Goal: Obtain resource: Download file/media

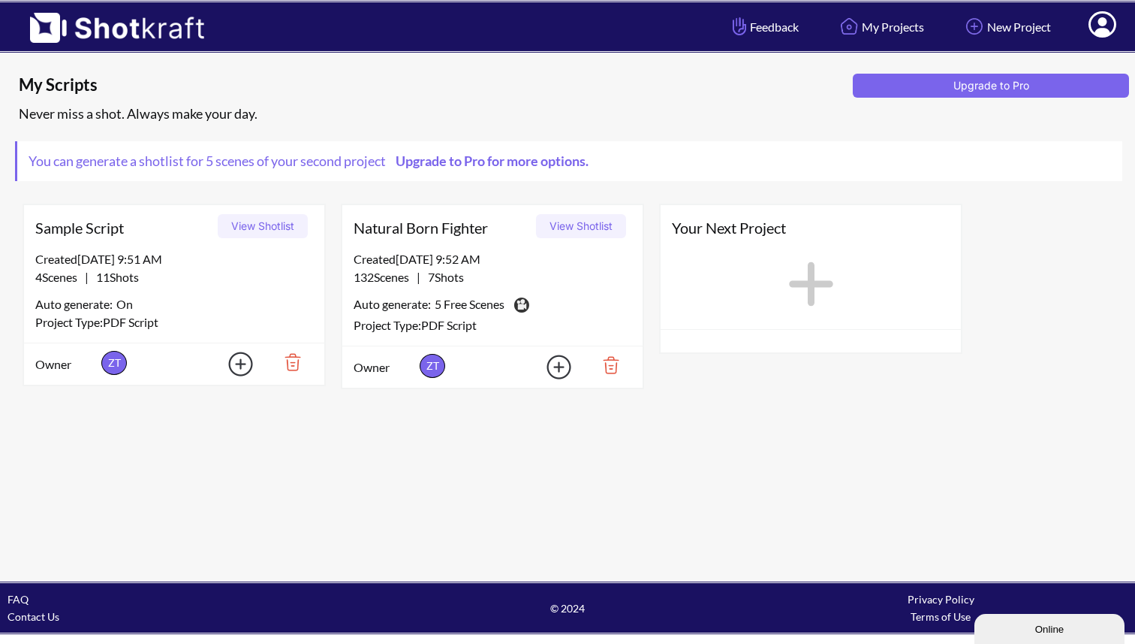
click at [596, 222] on button "View Shotlist" at bounding box center [581, 226] width 90 height 24
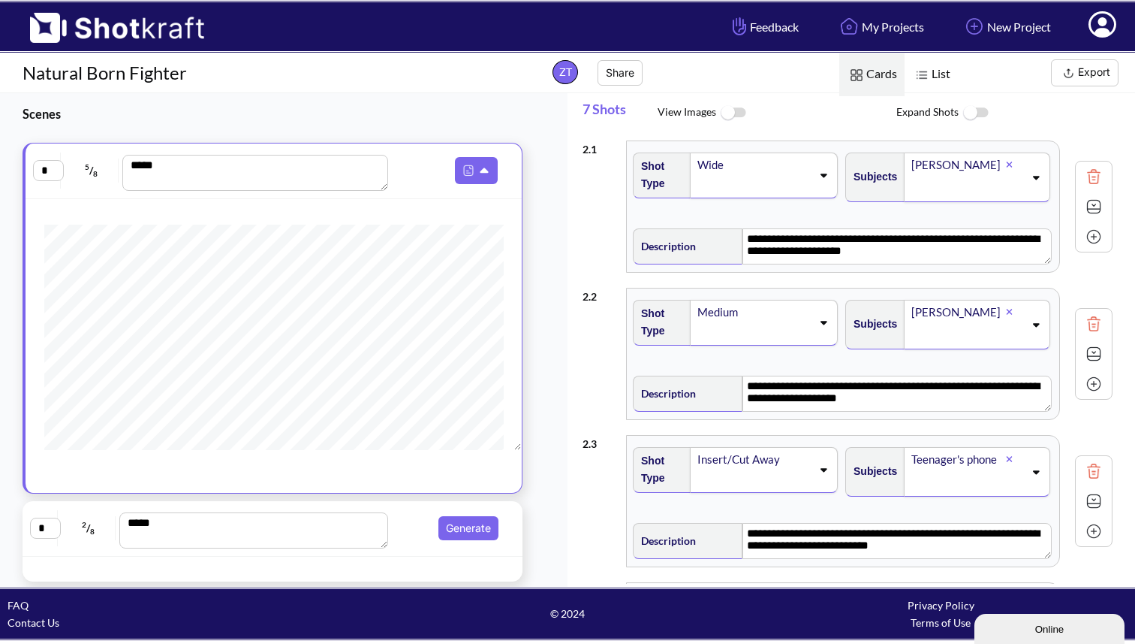
click at [738, 113] on img at bounding box center [733, 113] width 34 height 32
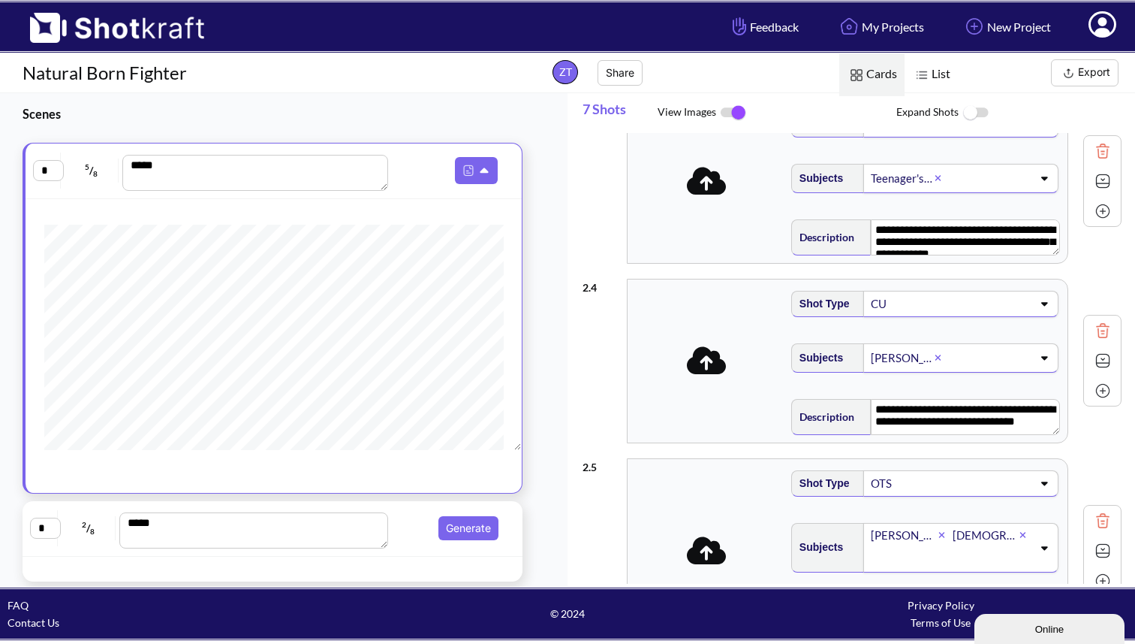
scroll to position [402, 0]
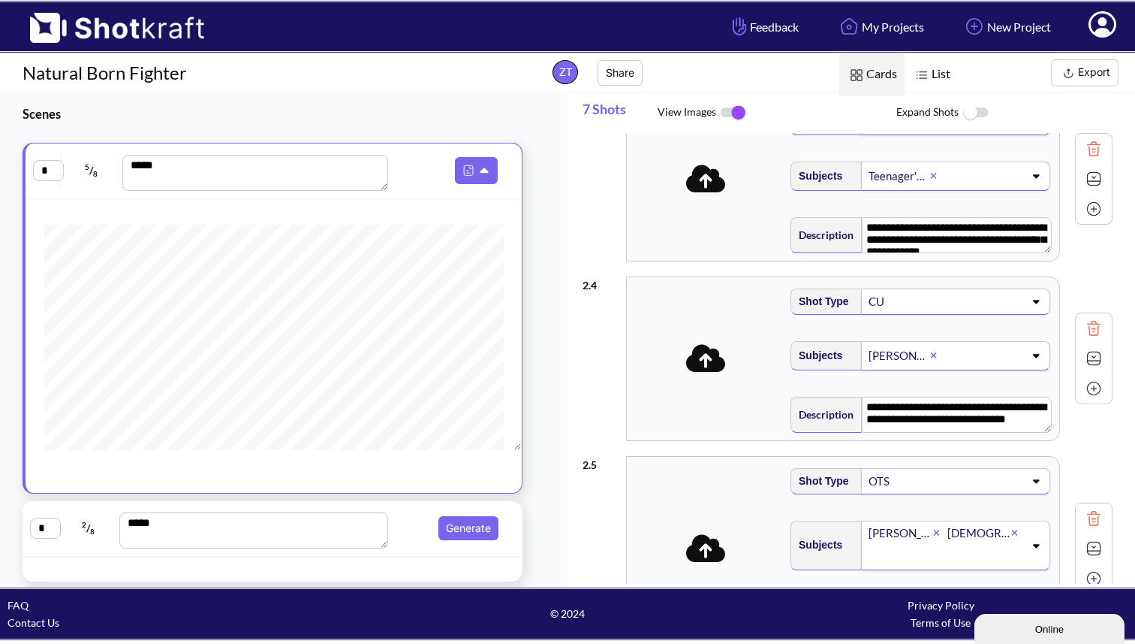
click at [731, 110] on img at bounding box center [733, 113] width 34 height 32
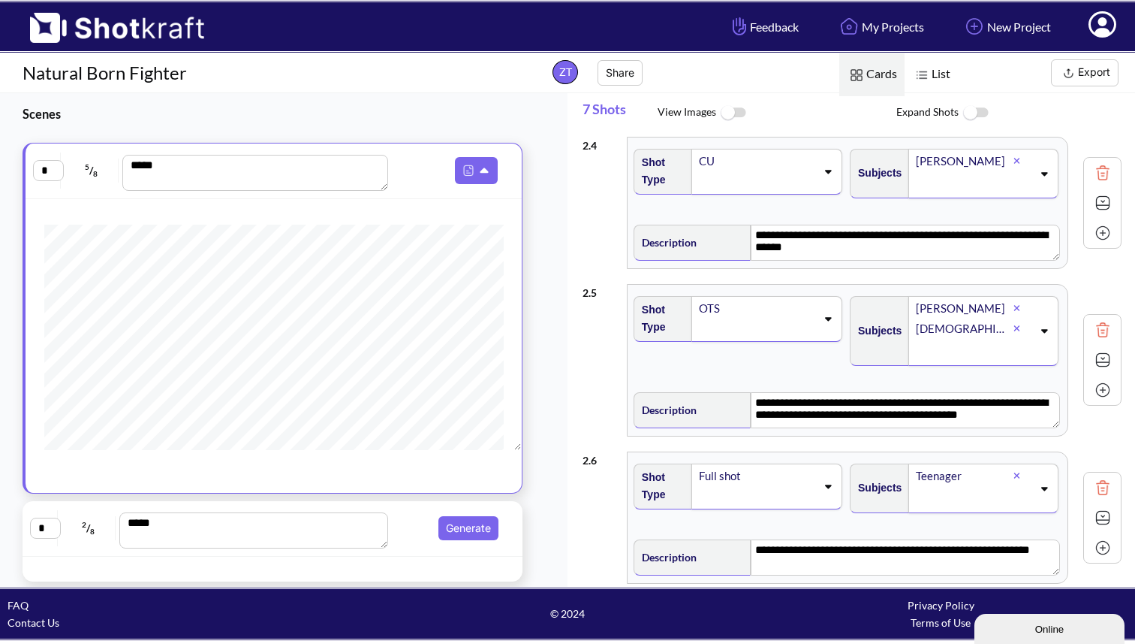
scroll to position [459, 0]
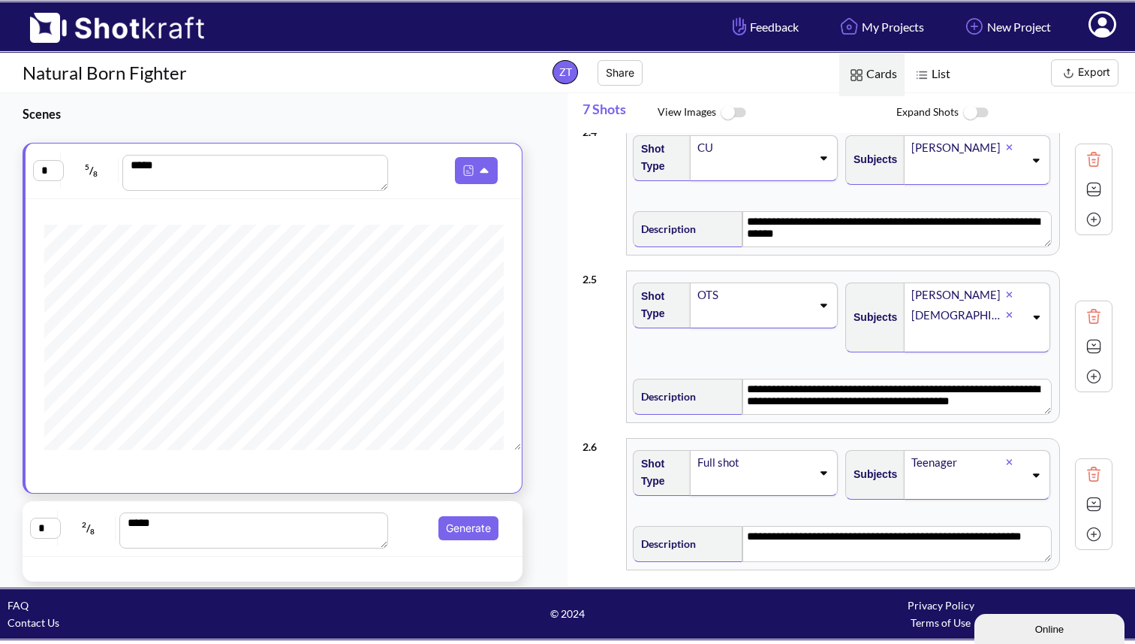
click at [977, 112] on img at bounding box center [976, 113] width 34 height 32
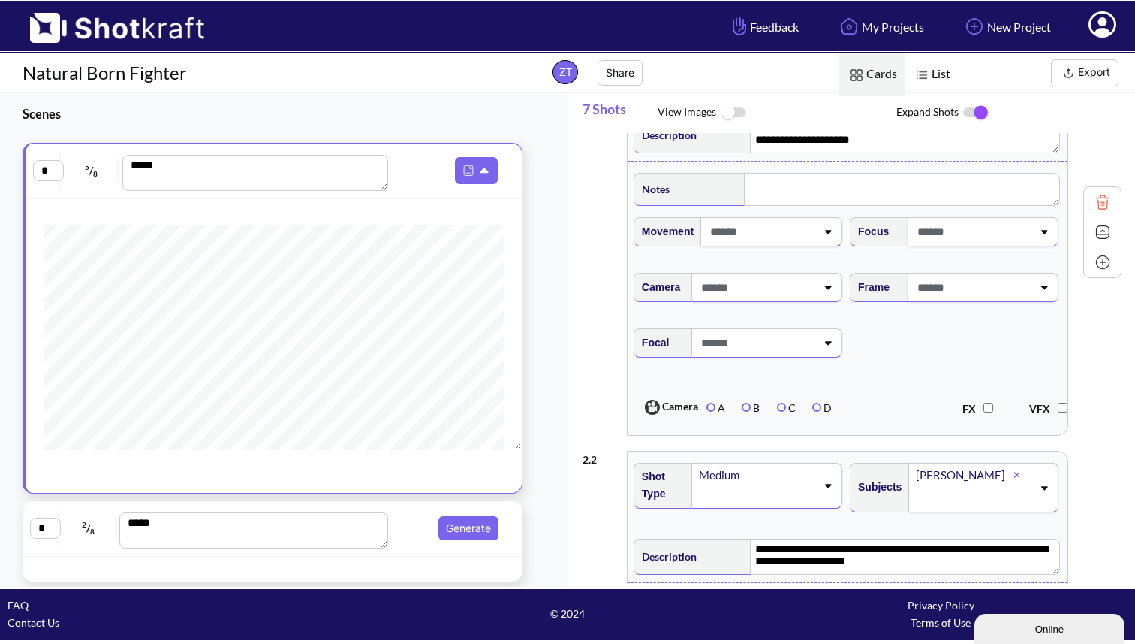
scroll to position [0, 0]
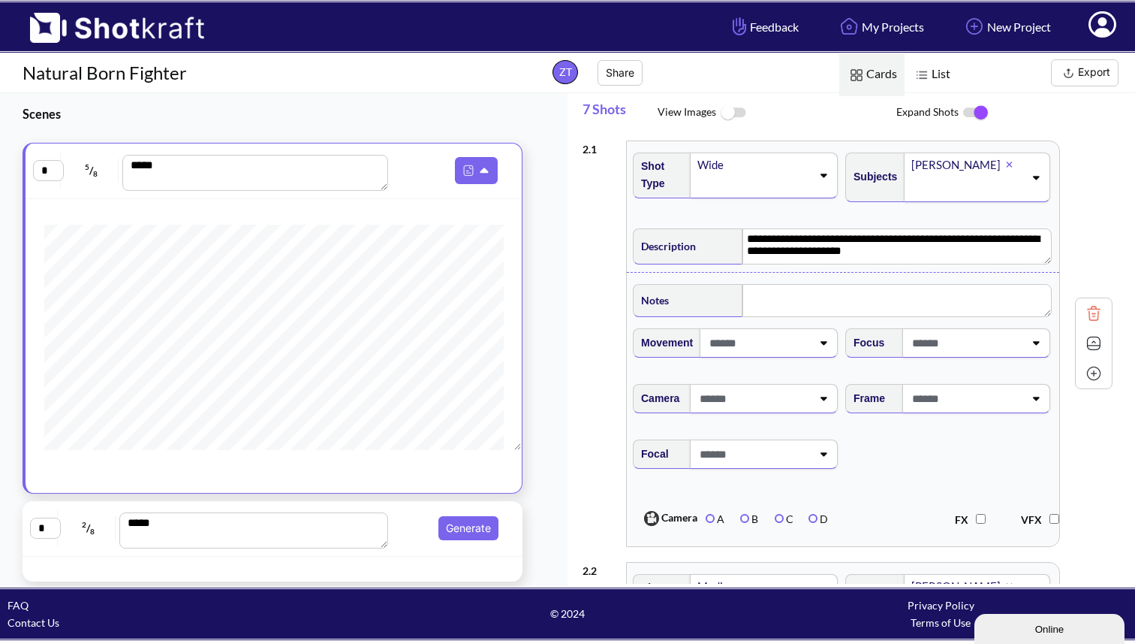
click at [972, 111] on img at bounding box center [976, 113] width 34 height 32
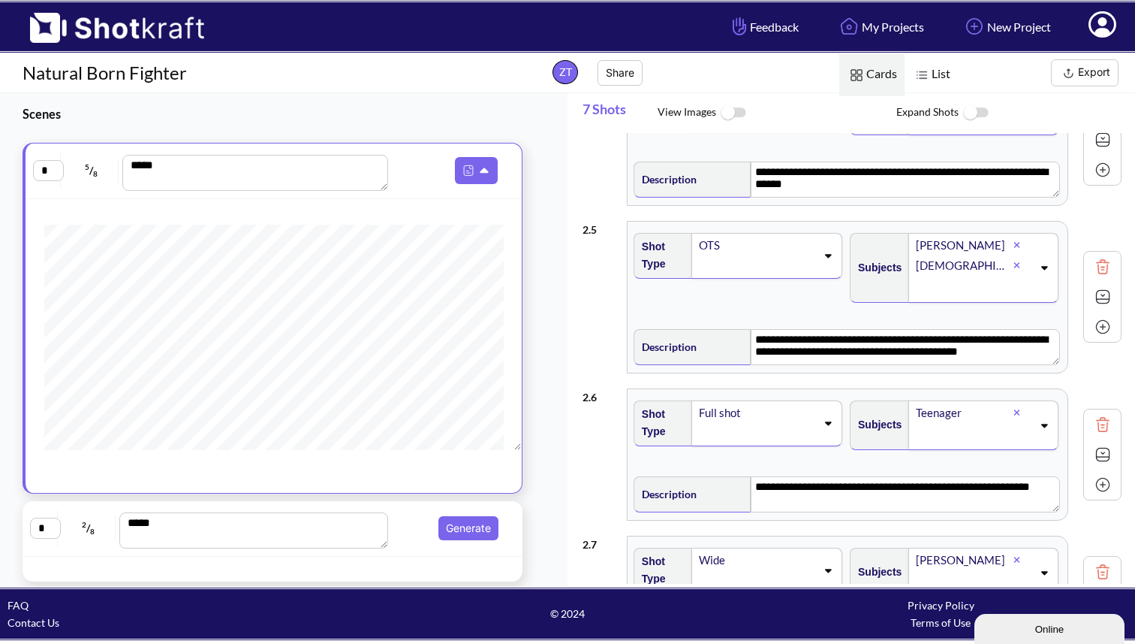
scroll to position [524, 0]
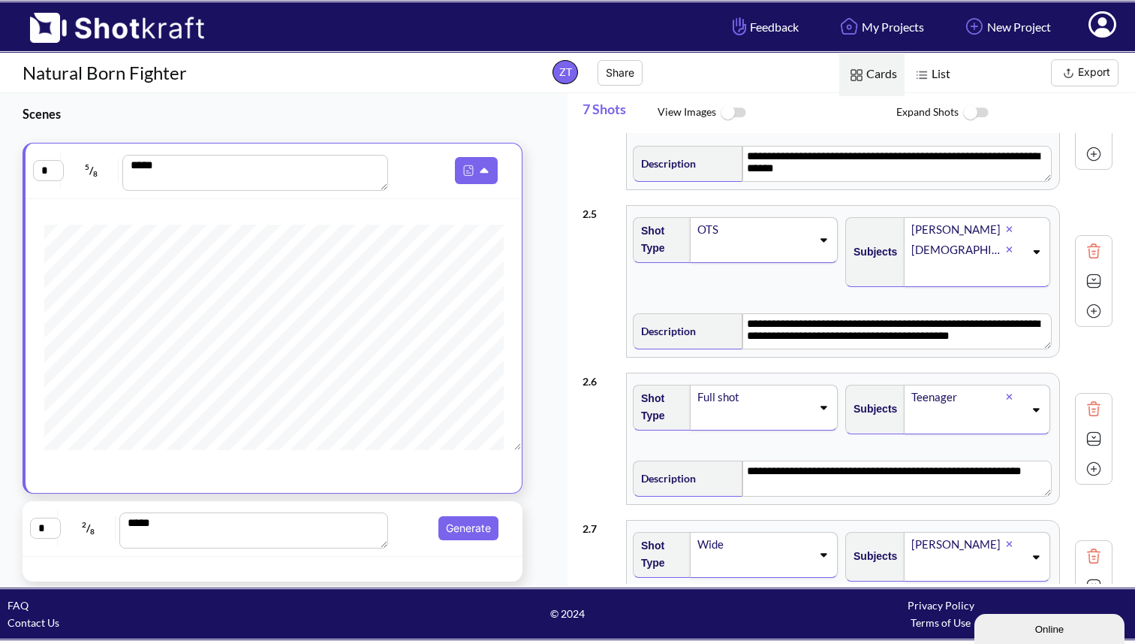
click at [1065, 65] on img at bounding box center [1069, 73] width 19 height 19
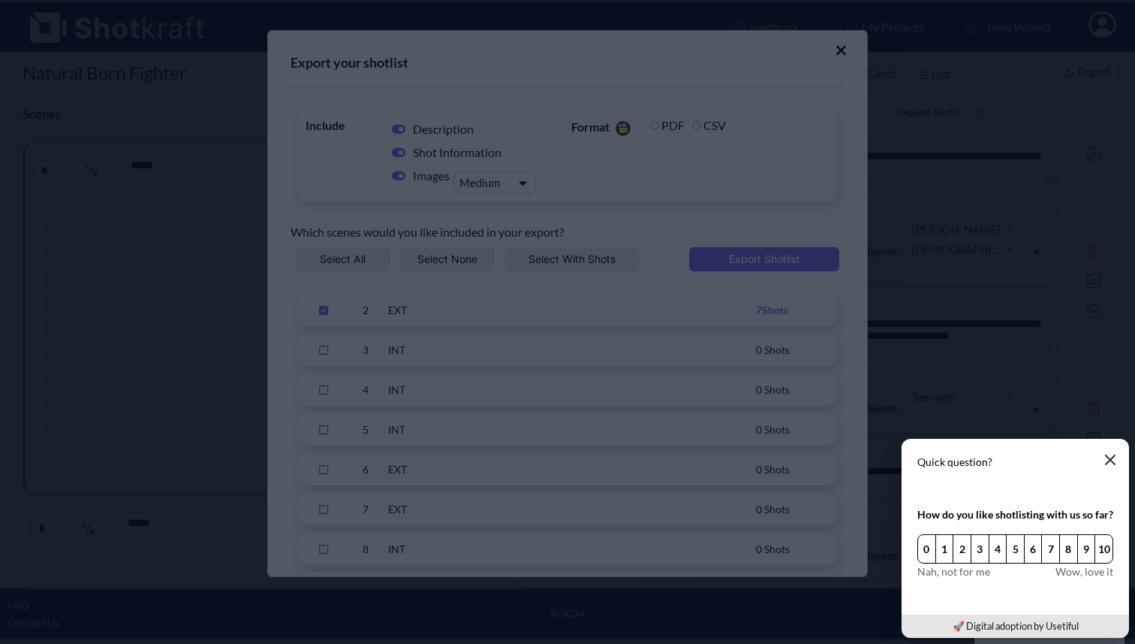
click at [1116, 453] on button "button" at bounding box center [1111, 460] width 30 height 30
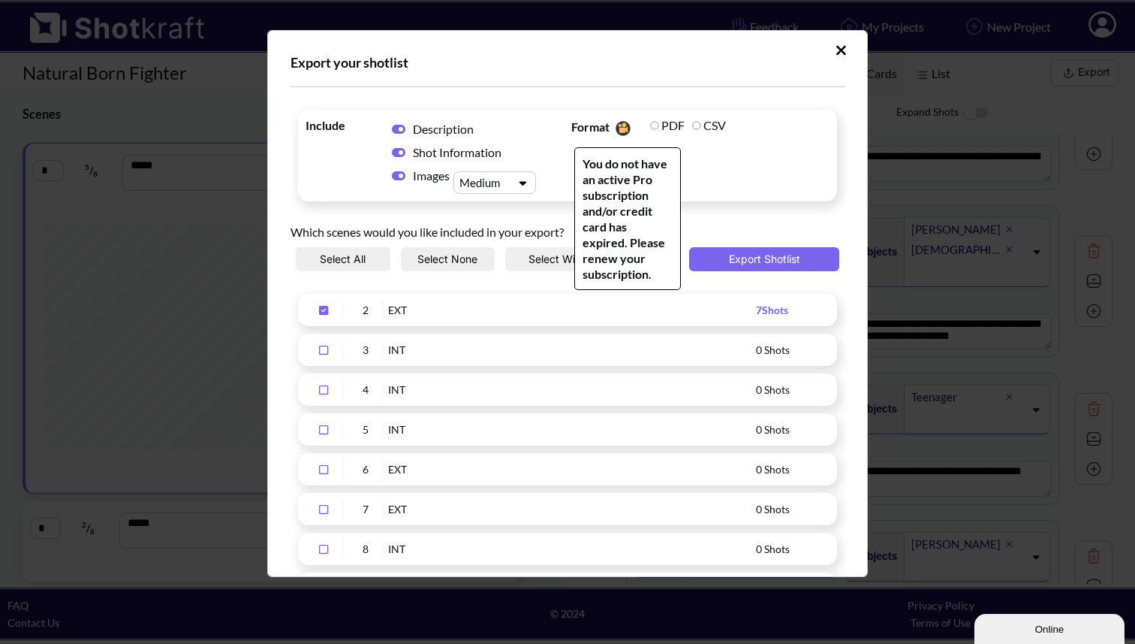
click at [650, 119] on label "PDF" at bounding box center [667, 125] width 35 height 14
click at [650, 125] on label "PDF" at bounding box center [667, 125] width 35 height 14
click at [659, 124] on label "PDF" at bounding box center [667, 125] width 35 height 14
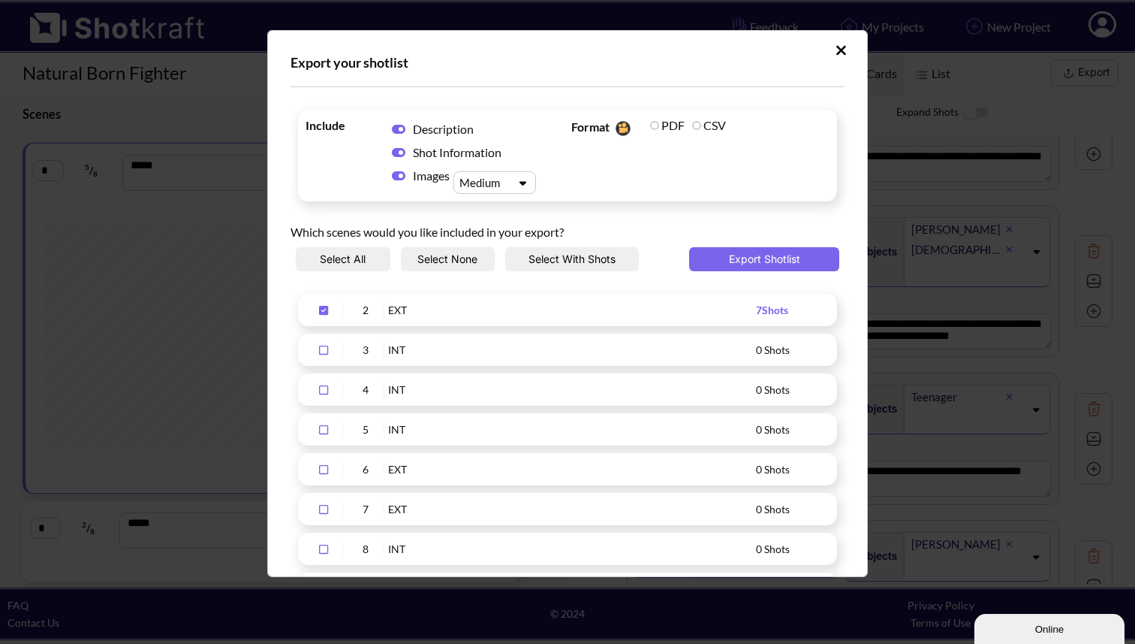
click at [526, 179] on icon "Upload Script" at bounding box center [523, 182] width 22 height 11
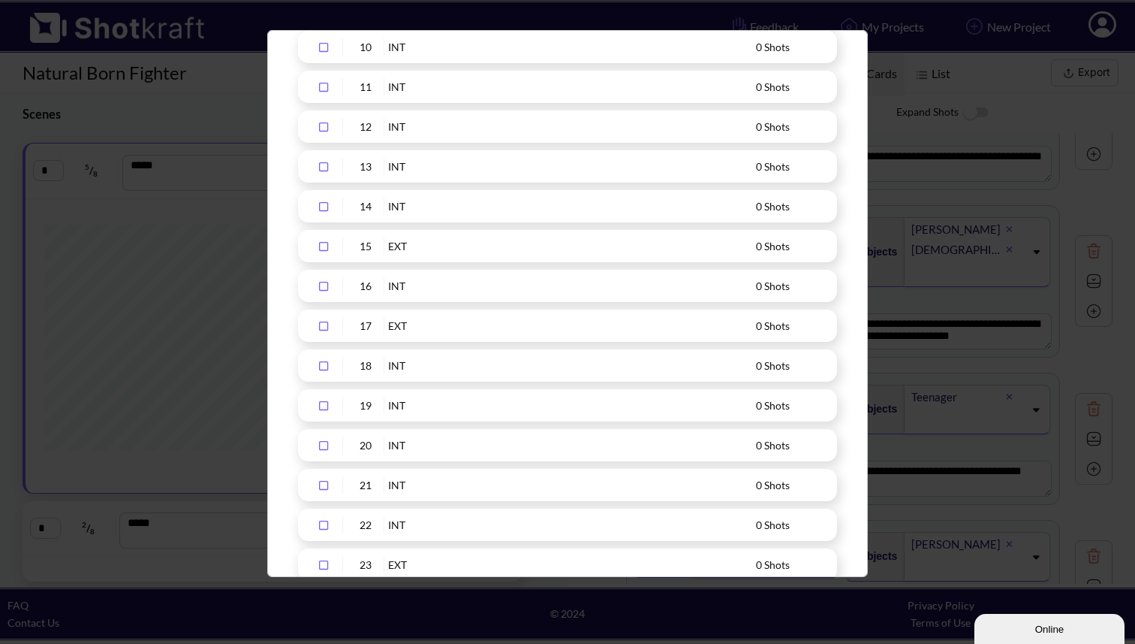
scroll to position [0, 0]
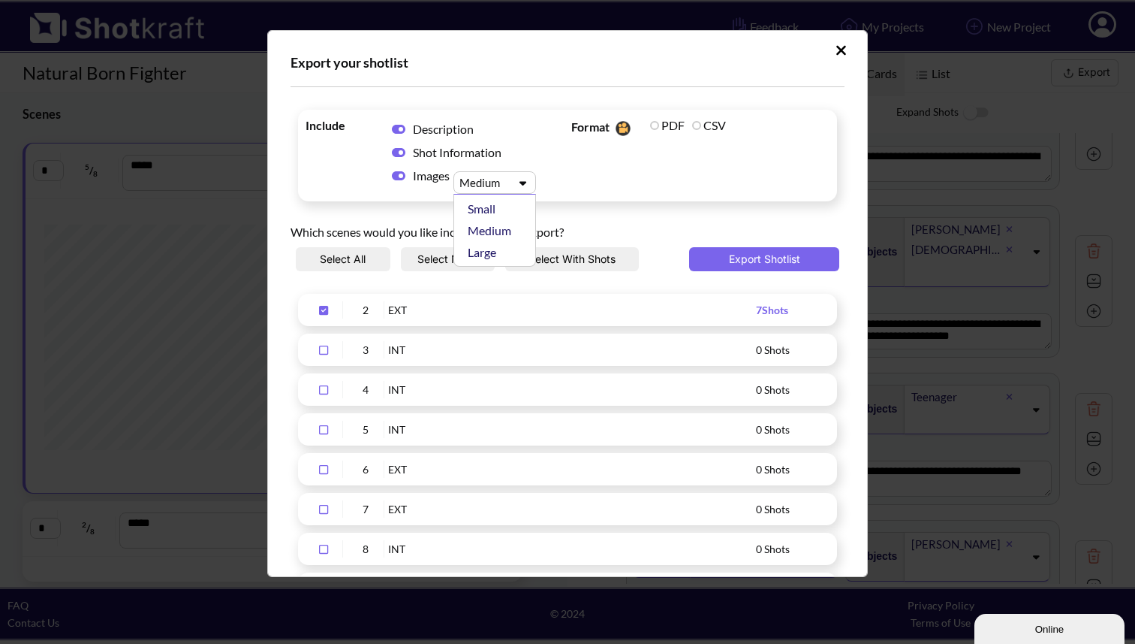
click at [836, 53] on icon "Upload Script" at bounding box center [841, 50] width 11 height 15
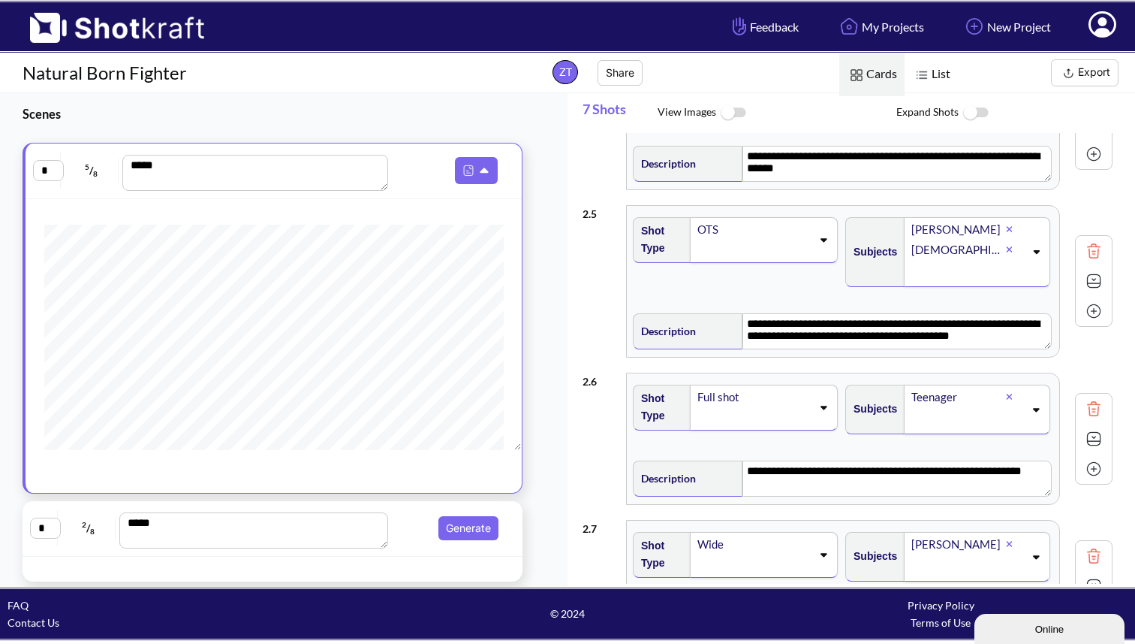
click at [930, 74] on img at bounding box center [922, 75] width 20 height 20
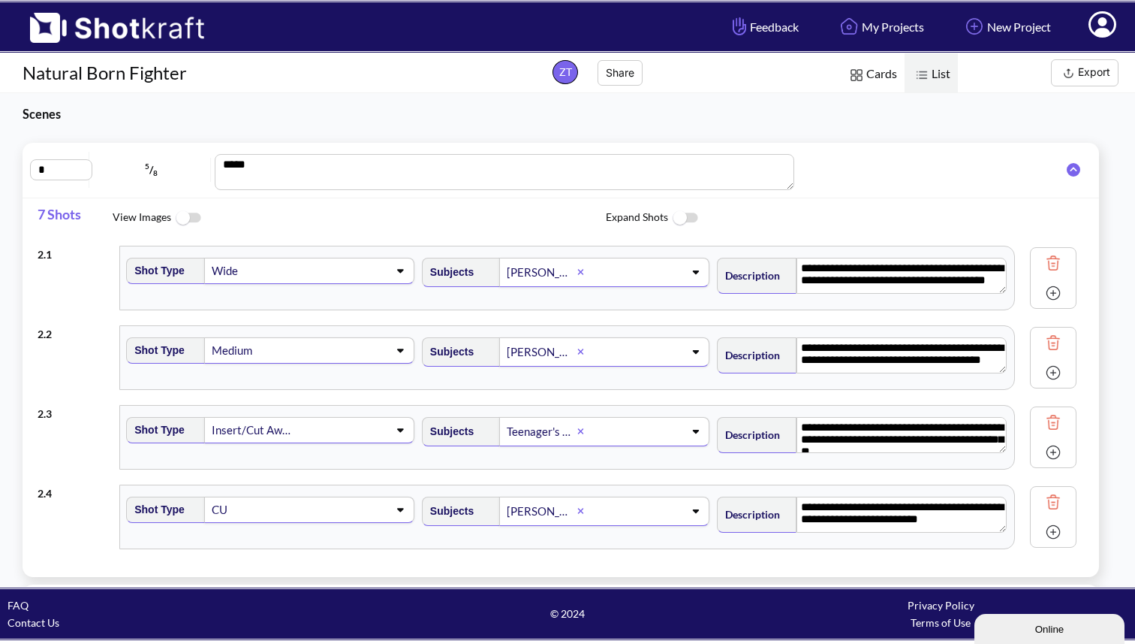
click at [68, 163] on input "*" at bounding box center [61, 169] width 62 height 21
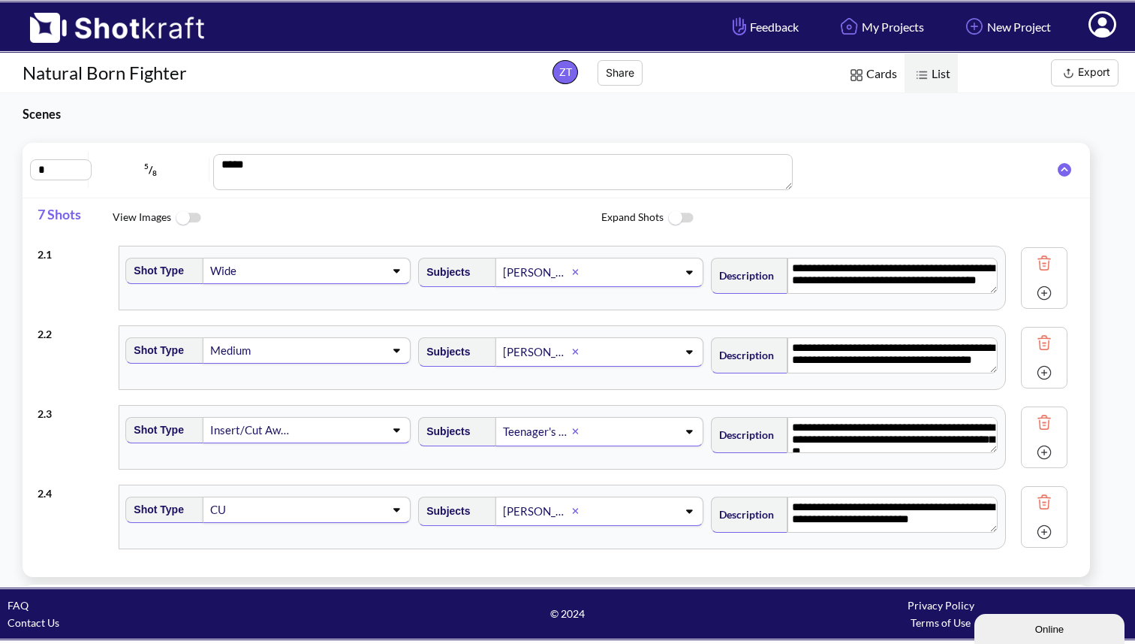
click at [150, 77] on h1 "Natural Born Fighter" at bounding box center [269, 73] width 538 height 24
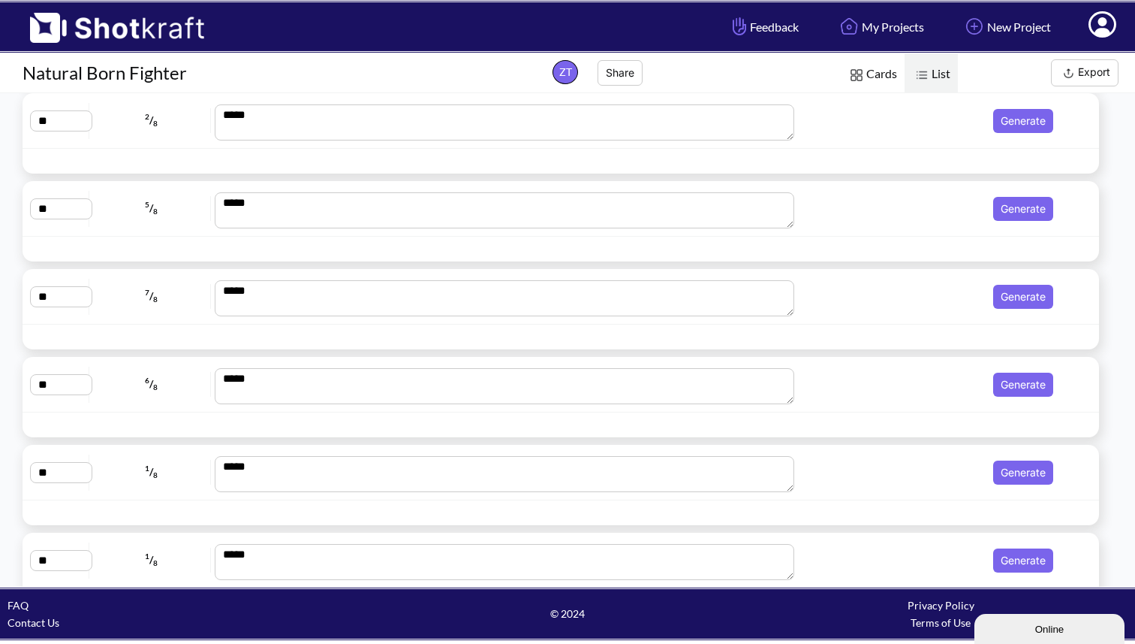
scroll to position [1982, 0]
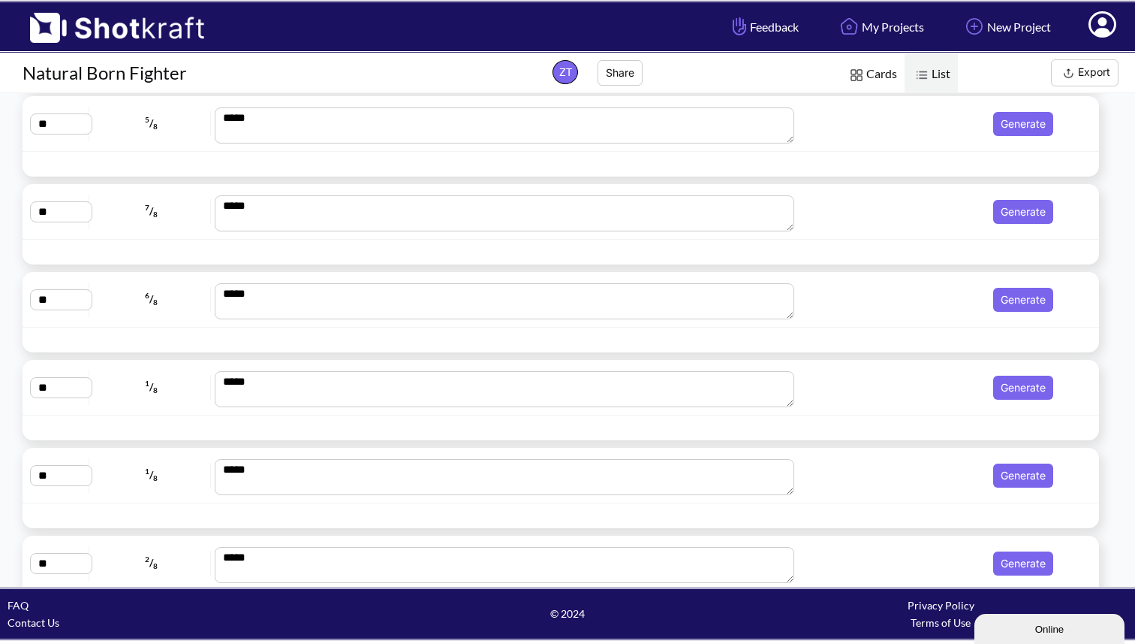
click at [144, 201] on span "7 / 8" at bounding box center [152, 211] width 118 height 24
click at [128, 211] on span "7 / 8" at bounding box center [152, 211] width 118 height 24
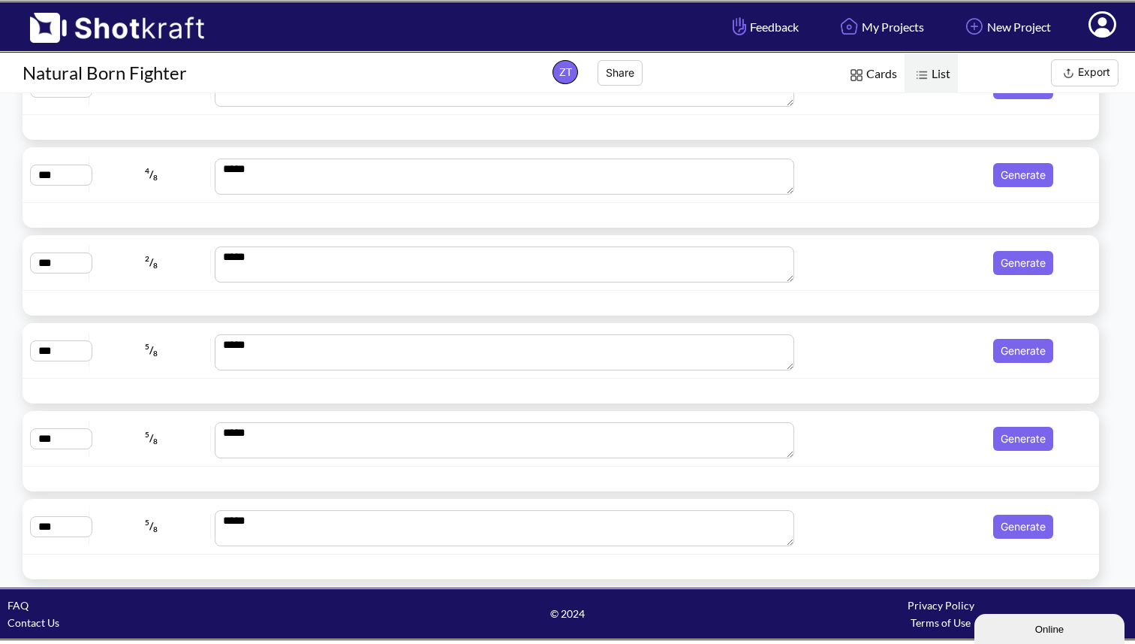
scroll to position [11507, 0]
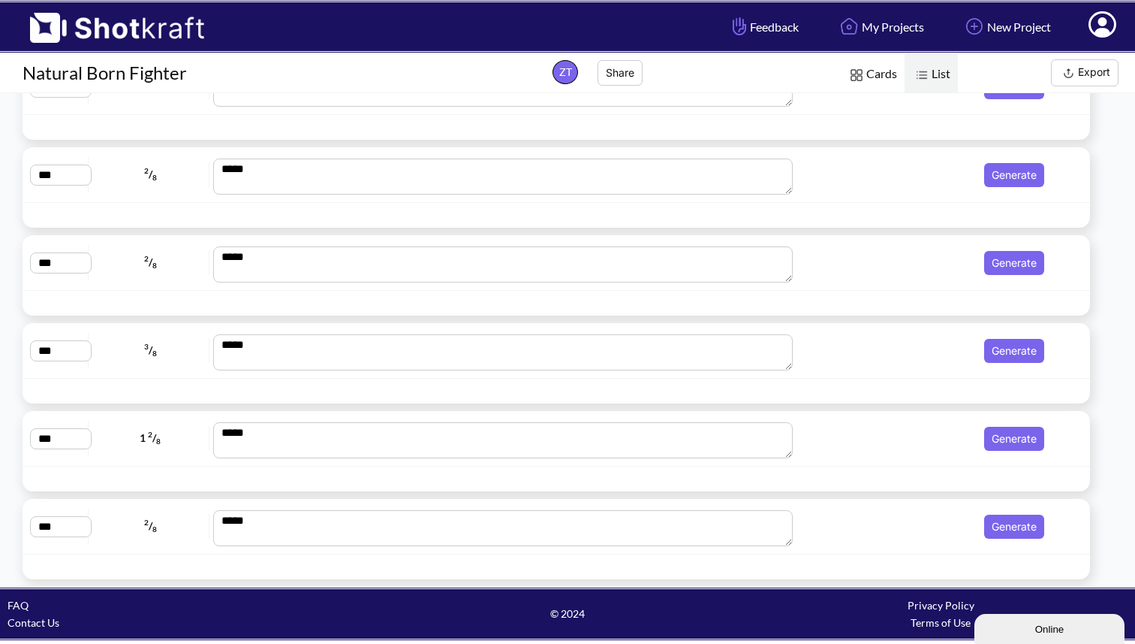
click at [146, 21] on img at bounding box center [109, 22] width 219 height 41
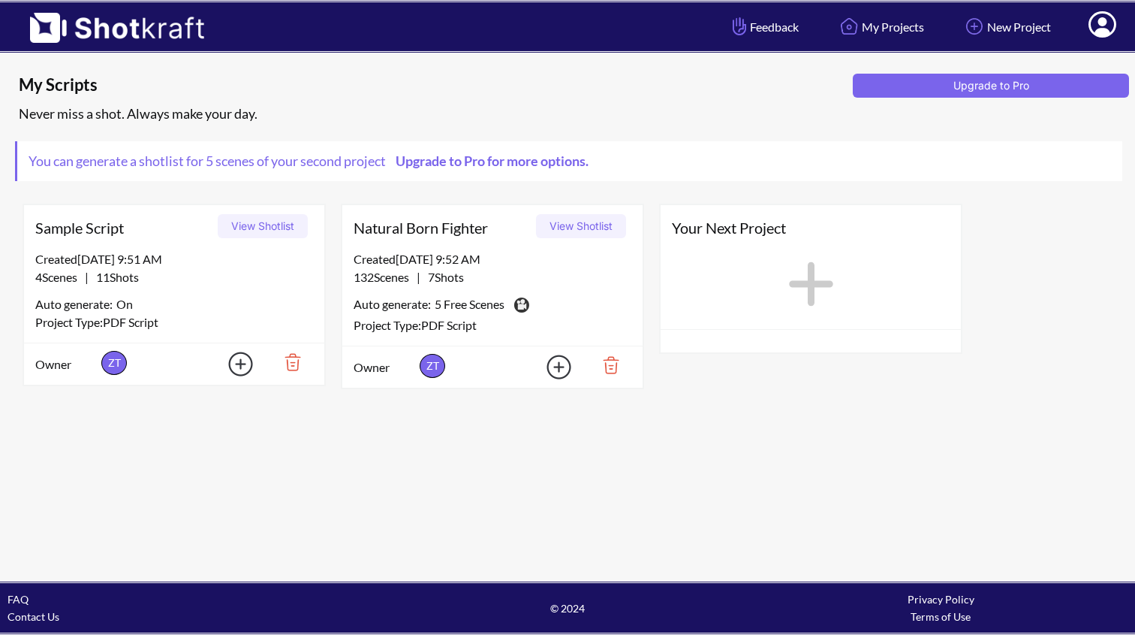
click at [252, 222] on button "View Shotlist" at bounding box center [263, 226] width 90 height 24
